Goal: Task Accomplishment & Management: Use online tool/utility

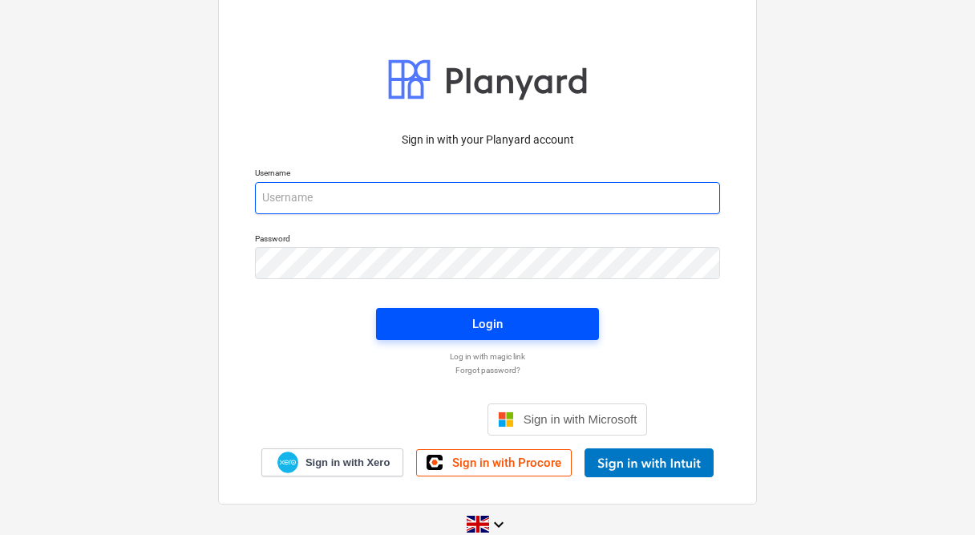
type input "[PERSON_NAME][EMAIL_ADDRESS][PERSON_NAME][DOMAIN_NAME]"
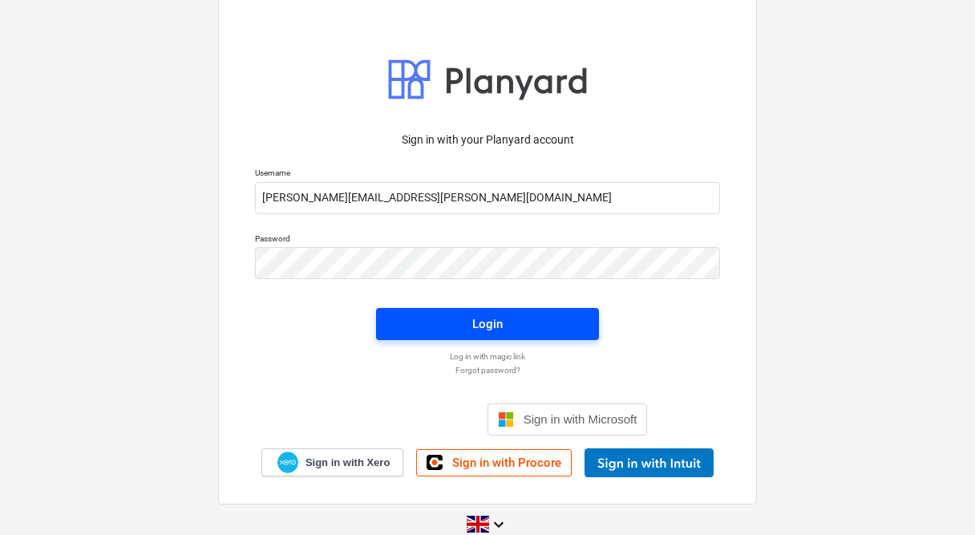
click at [559, 318] on span "Login" at bounding box center [487, 324] width 184 height 21
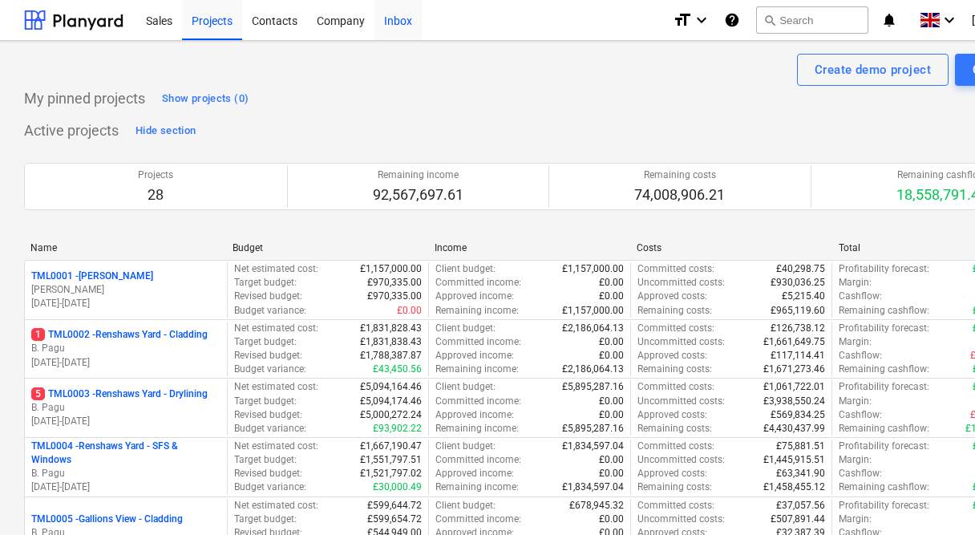
click at [395, 23] on div "Inbox" at bounding box center [398, 19] width 47 height 41
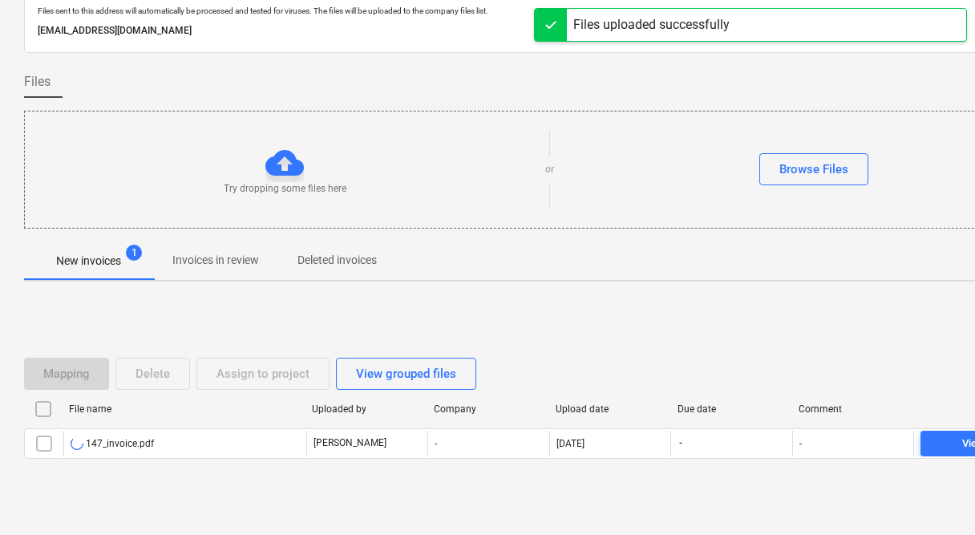
scroll to position [85, 0]
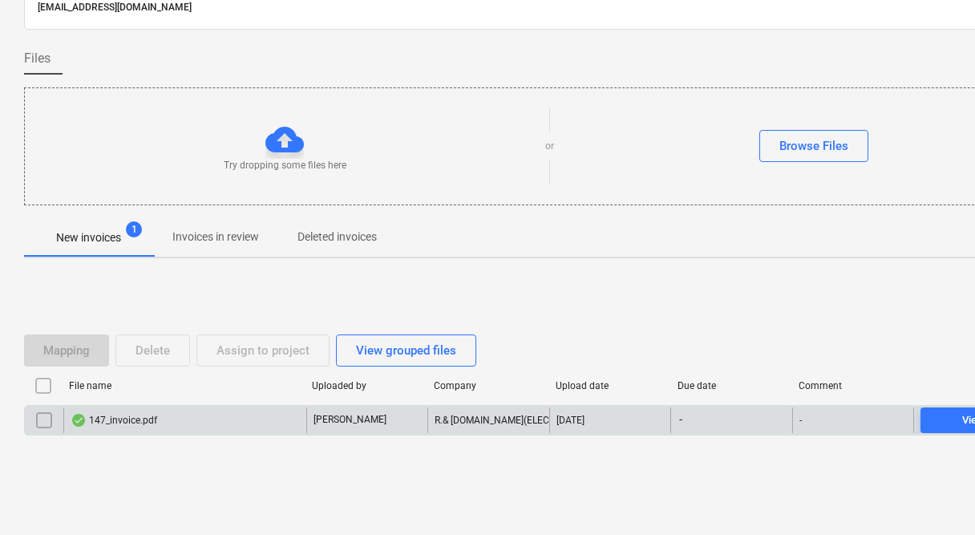
click at [190, 418] on div "147_invoice.pdf" at bounding box center [184, 420] width 243 height 26
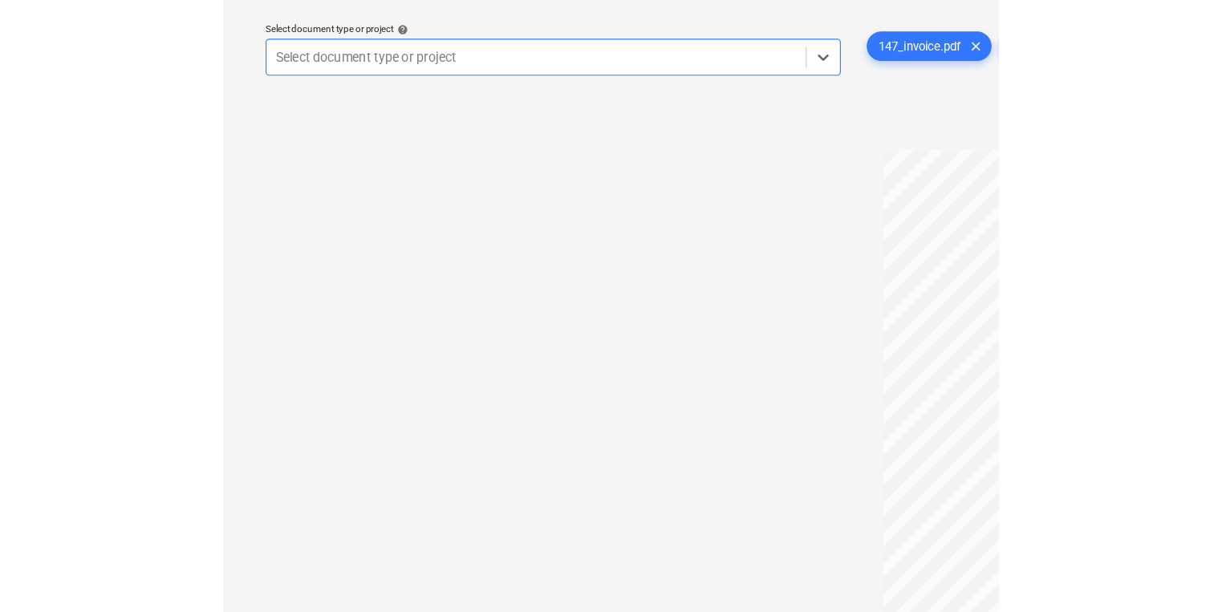
scroll to position [47, 0]
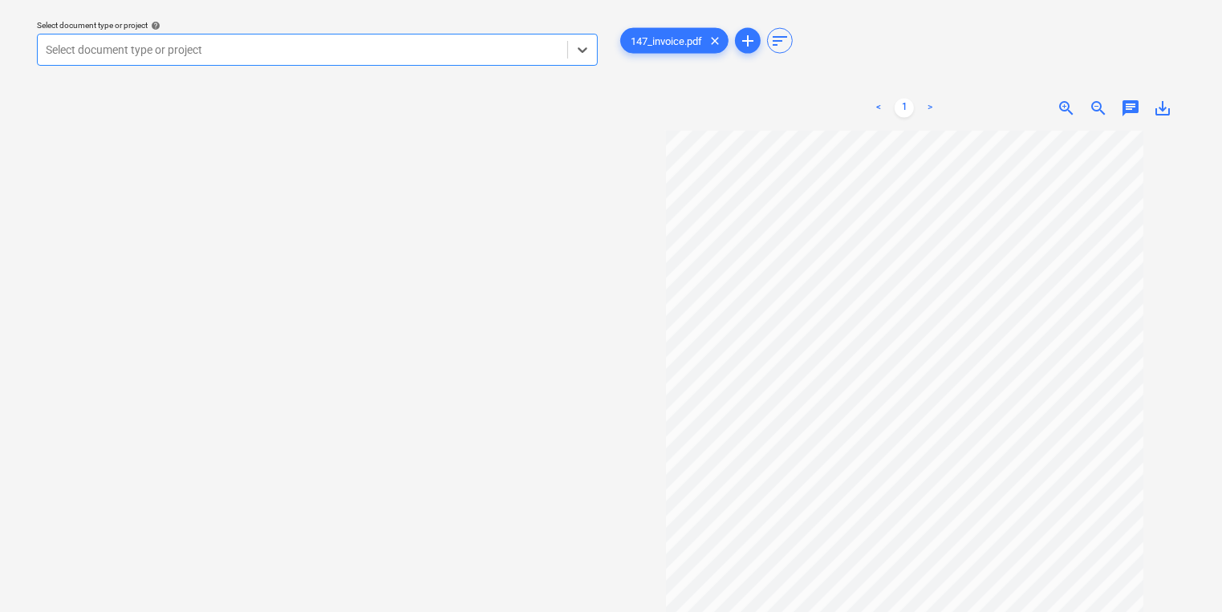
click at [176, 55] on div at bounding box center [302, 50] width 513 height 16
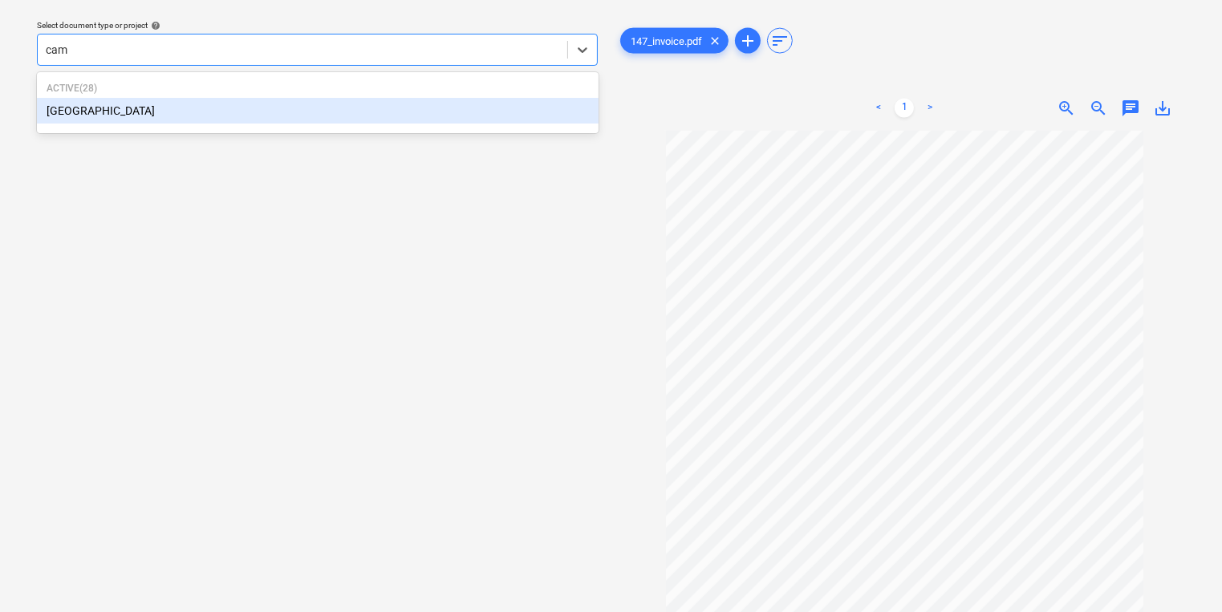
type input "camd"
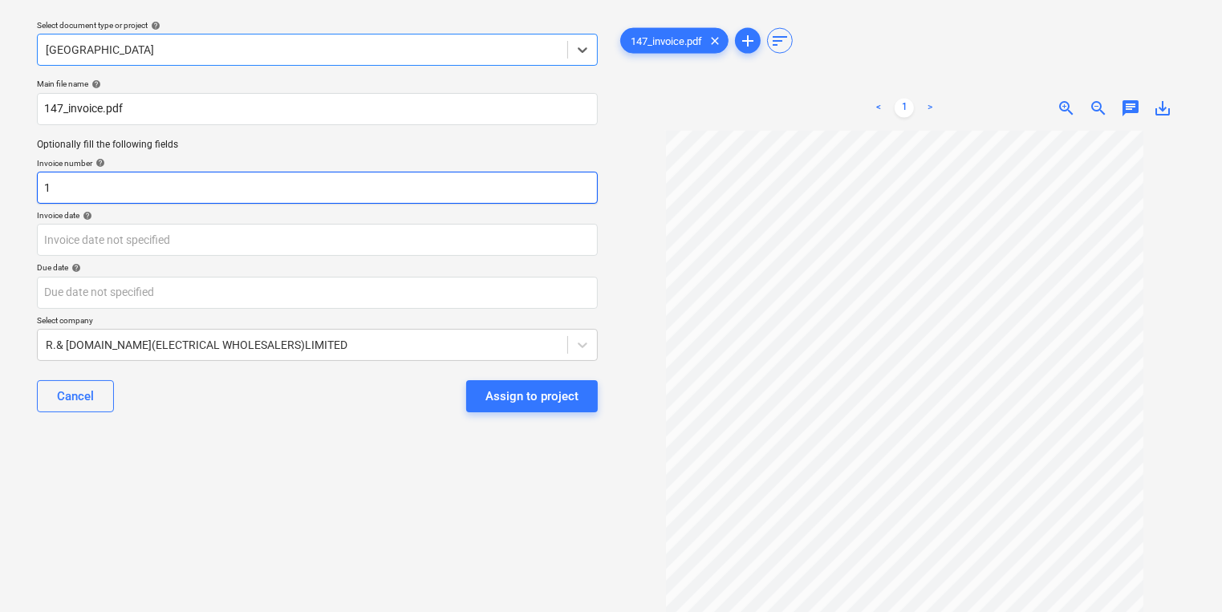
click at [137, 192] on input "1" at bounding box center [317, 188] width 561 height 32
type input "01044670"
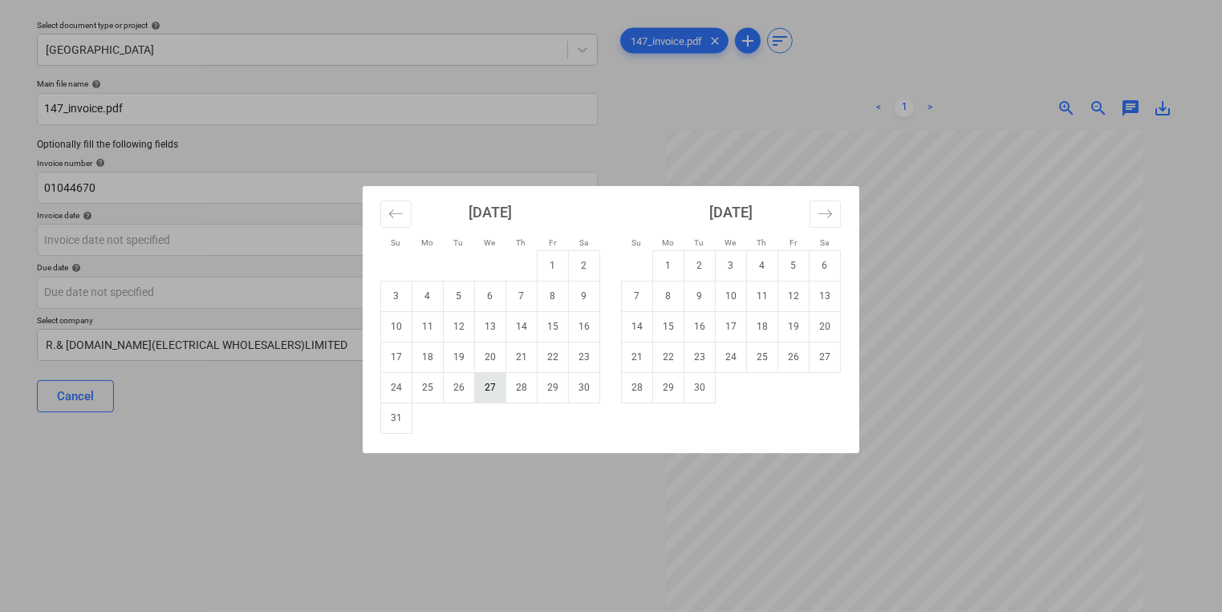
click at [486, 394] on td "27" at bounding box center [490, 387] width 31 height 30
type input "[DATE]"
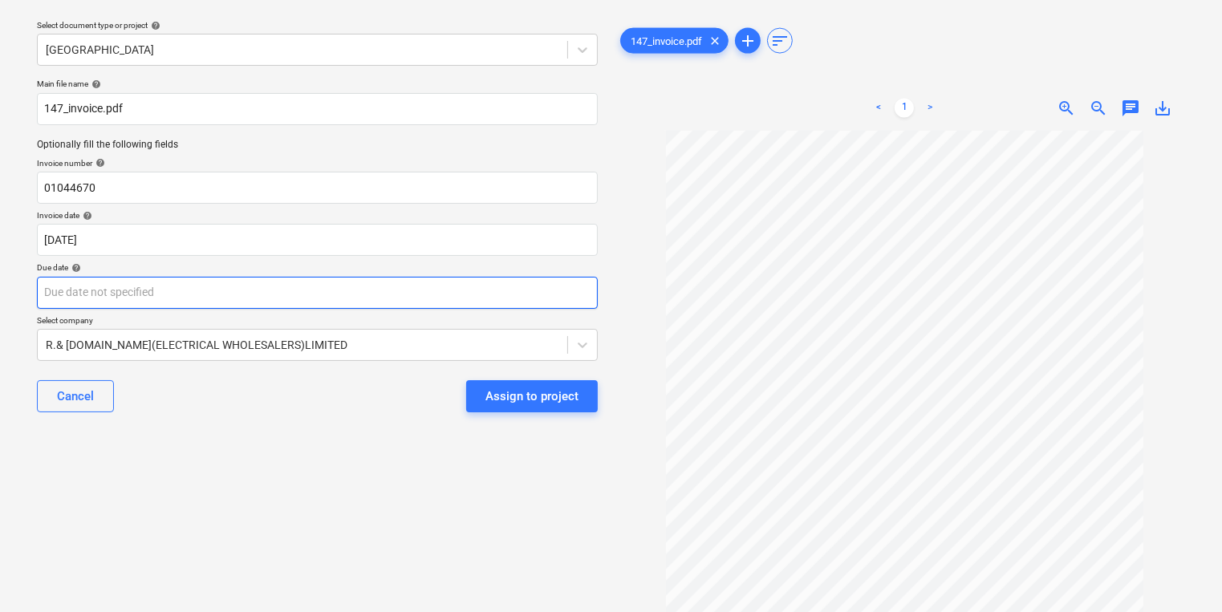
click at [466, 284] on body "Sales Projects Contacts Company Inbox 1 format_size keyboard_arrow_down help se…" at bounding box center [611, 259] width 1222 height 612
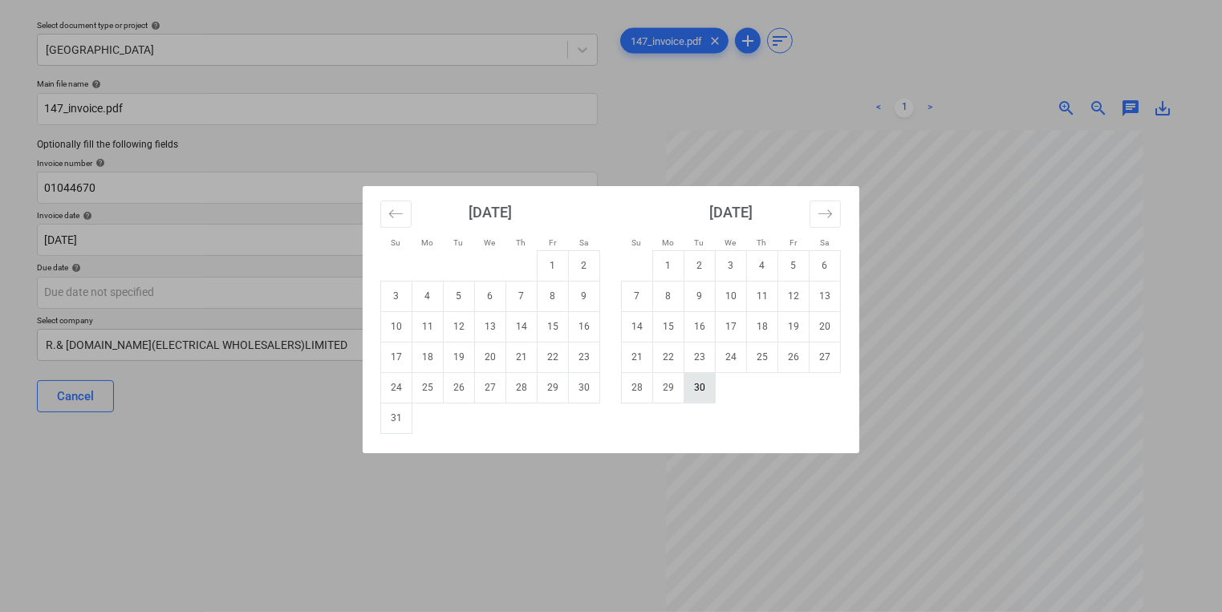
click at [688, 391] on td "30" at bounding box center [699, 387] width 31 height 30
type input "[DATE]"
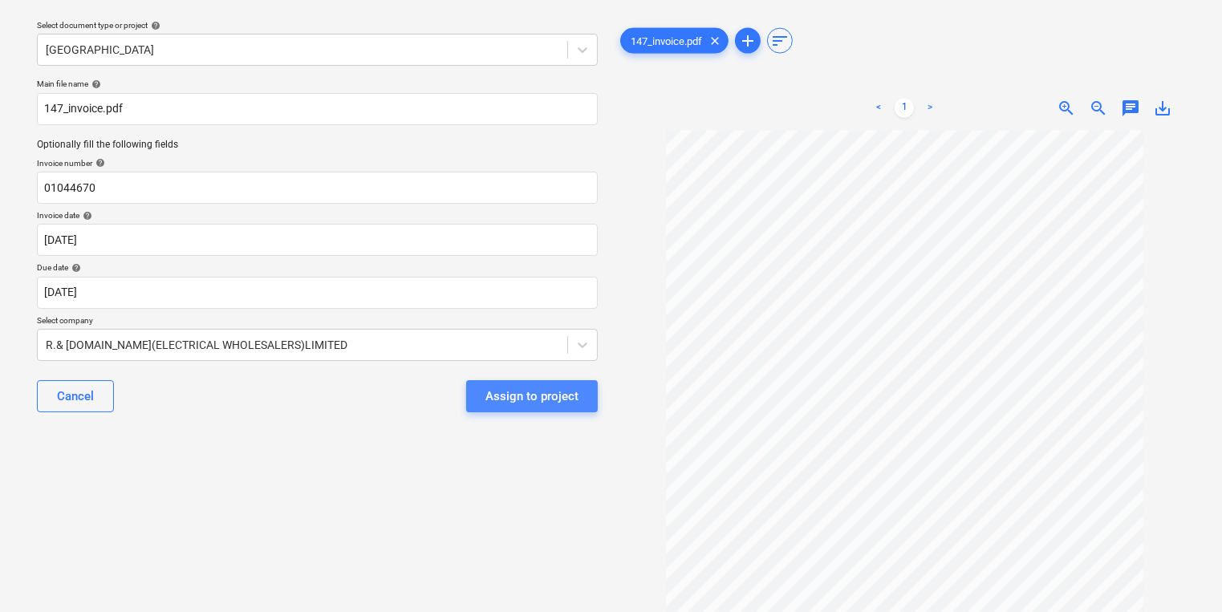
click at [562, 391] on div "Assign to project" at bounding box center [531, 396] width 93 height 21
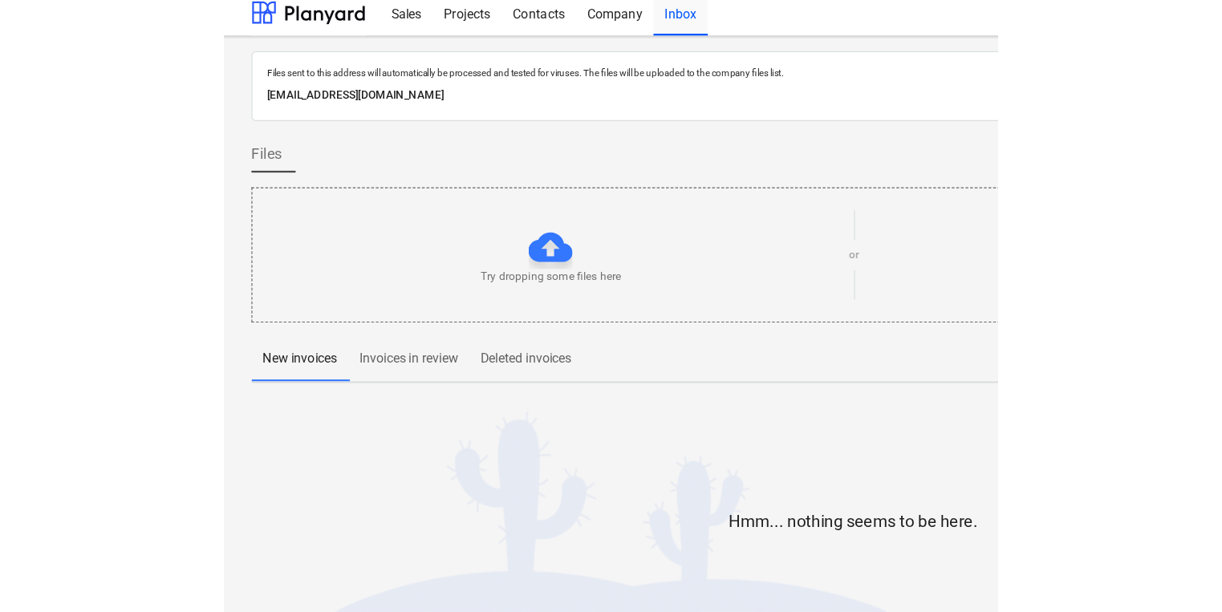
scroll to position [9, 0]
